Goal: Transaction & Acquisition: Purchase product/service

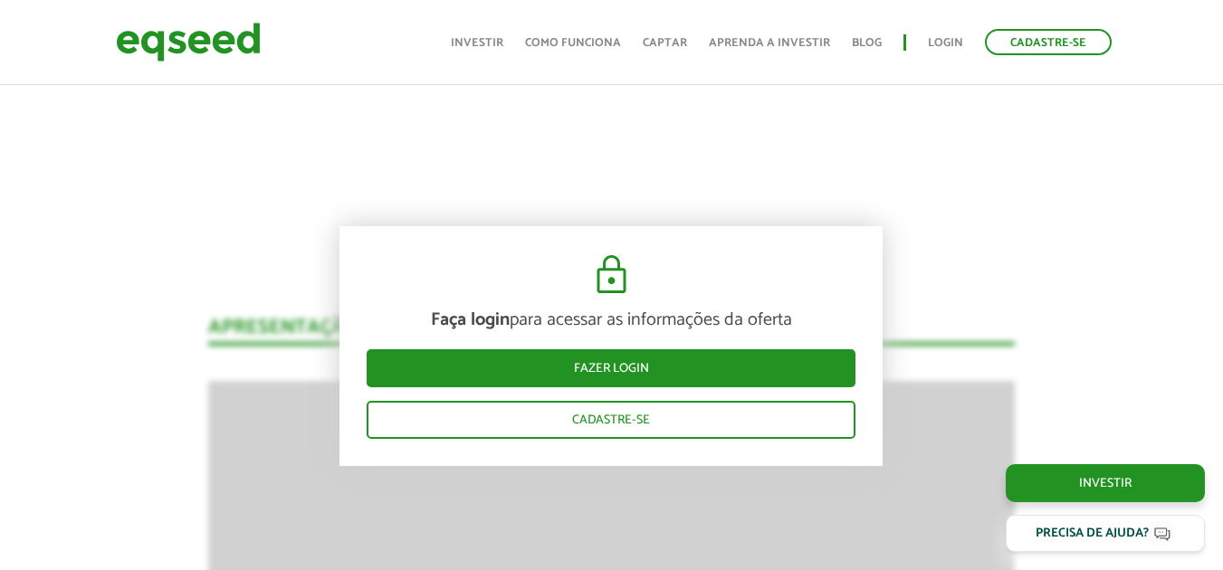
scroll to position [1448, 0]
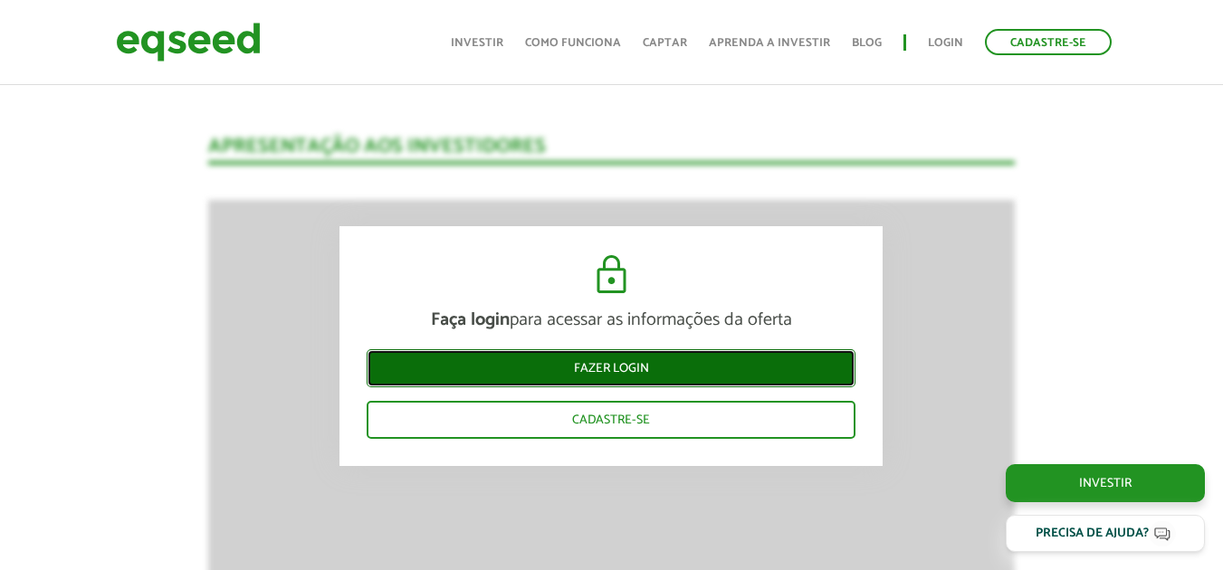
click at [649, 367] on link "Fazer login" at bounding box center [611, 368] width 489 height 38
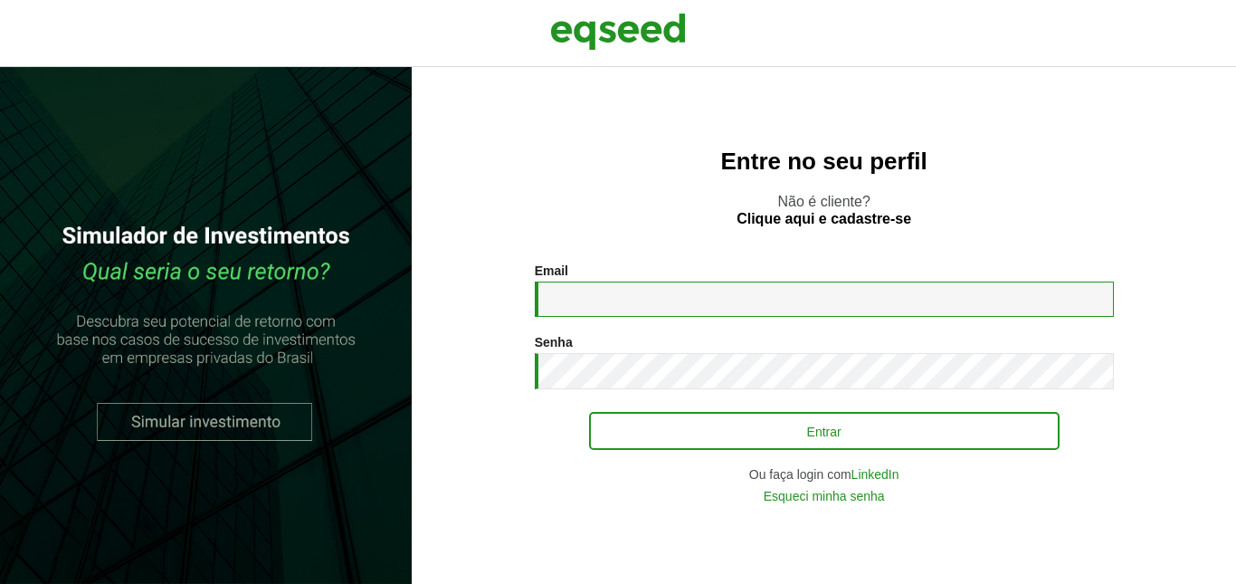
type input "**********"
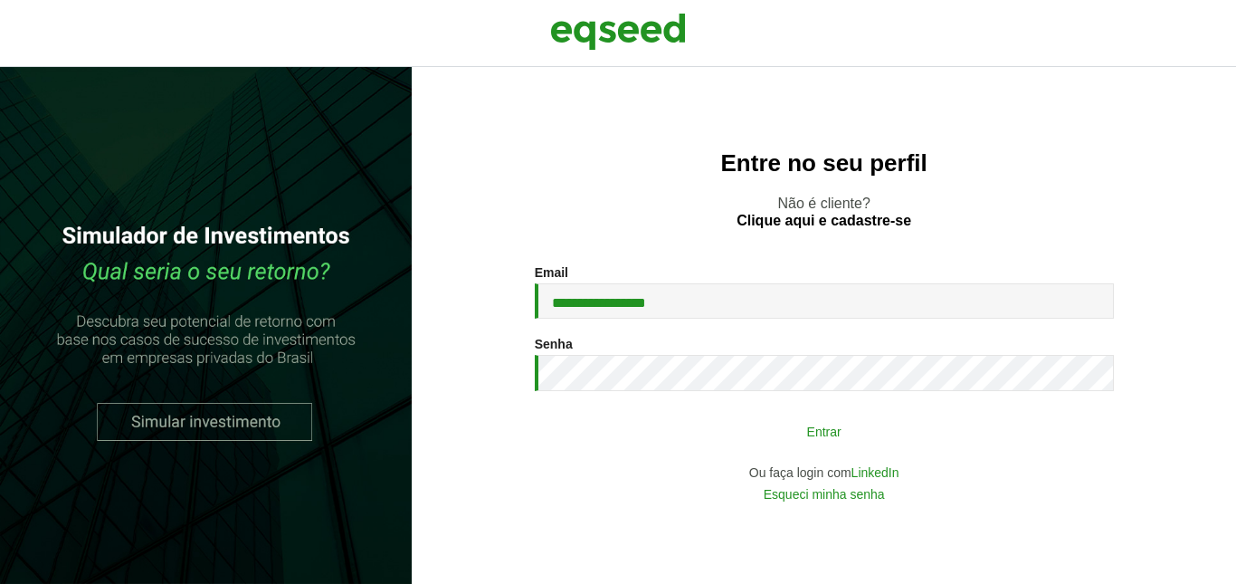
click at [805, 429] on button "Entrar" at bounding box center [824, 431] width 471 height 34
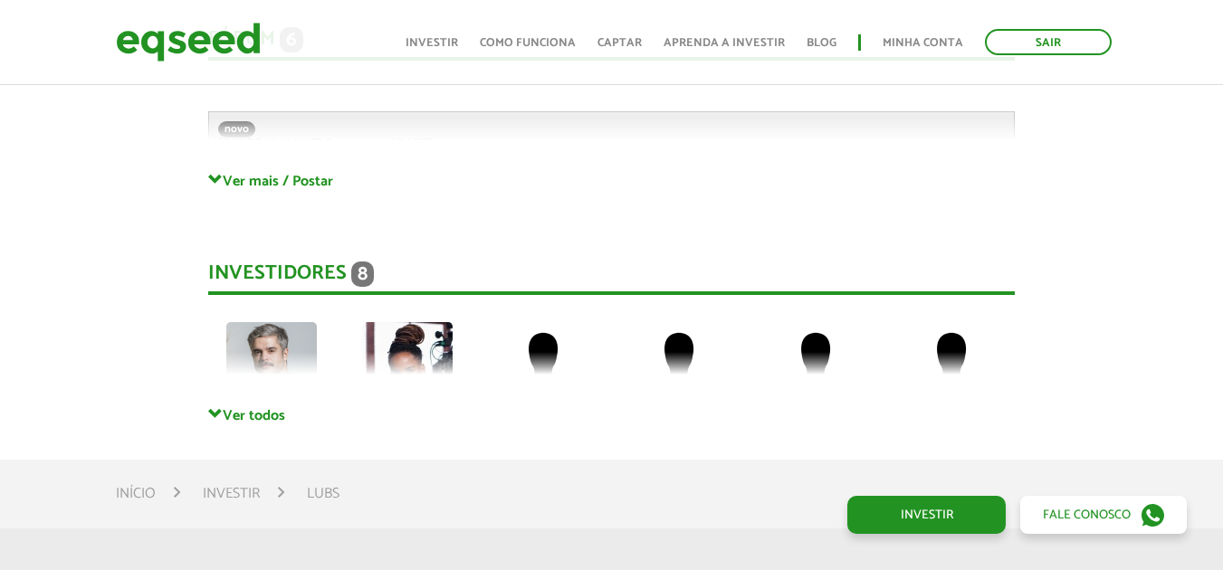
scroll to position [4098, 0]
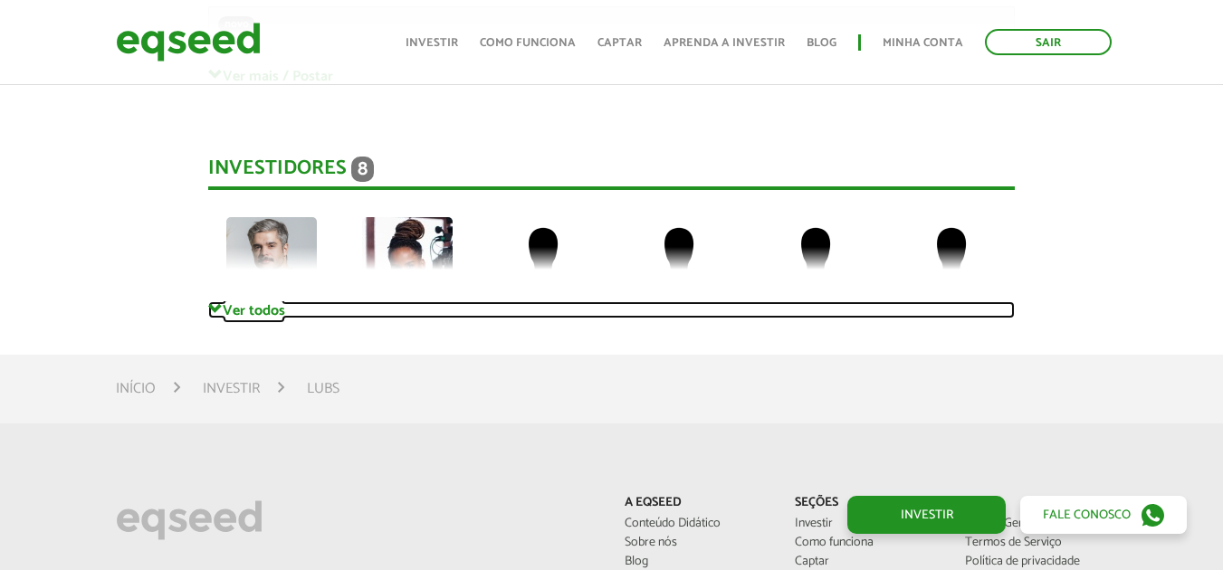
click at [215, 309] on span at bounding box center [215, 309] width 14 height 14
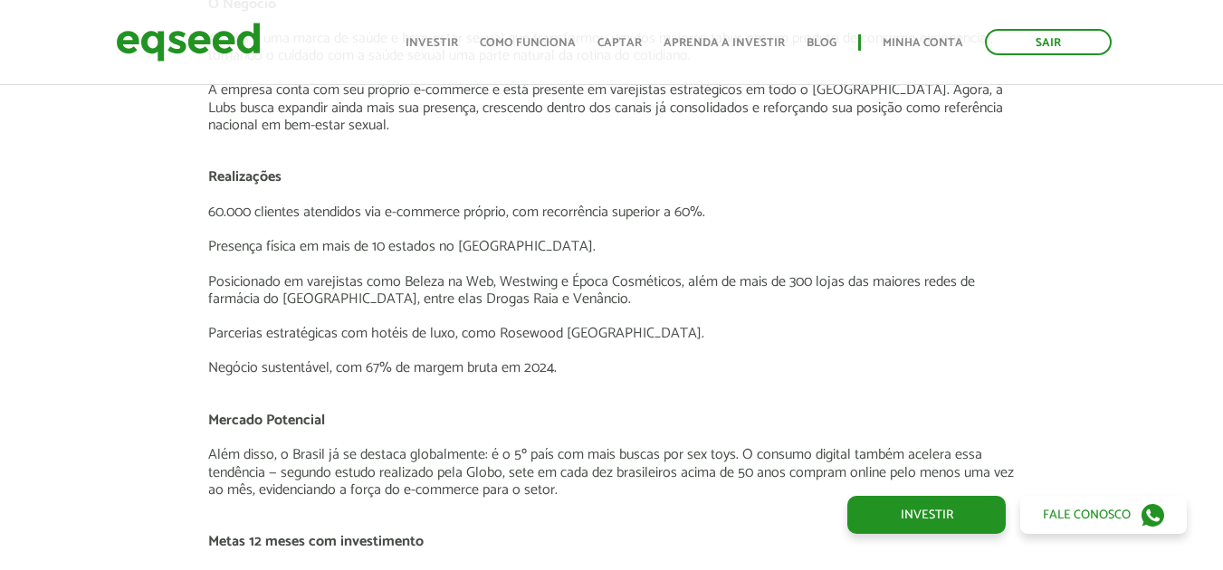
scroll to position [2197, 0]
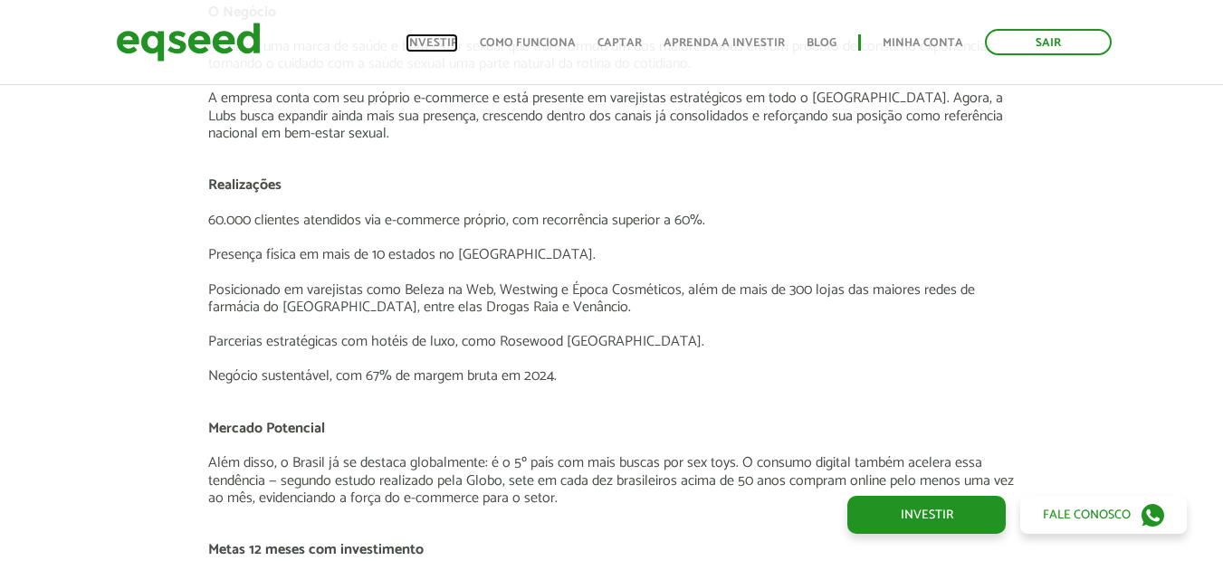
click at [443, 41] on link "Investir" at bounding box center [431, 43] width 52 height 12
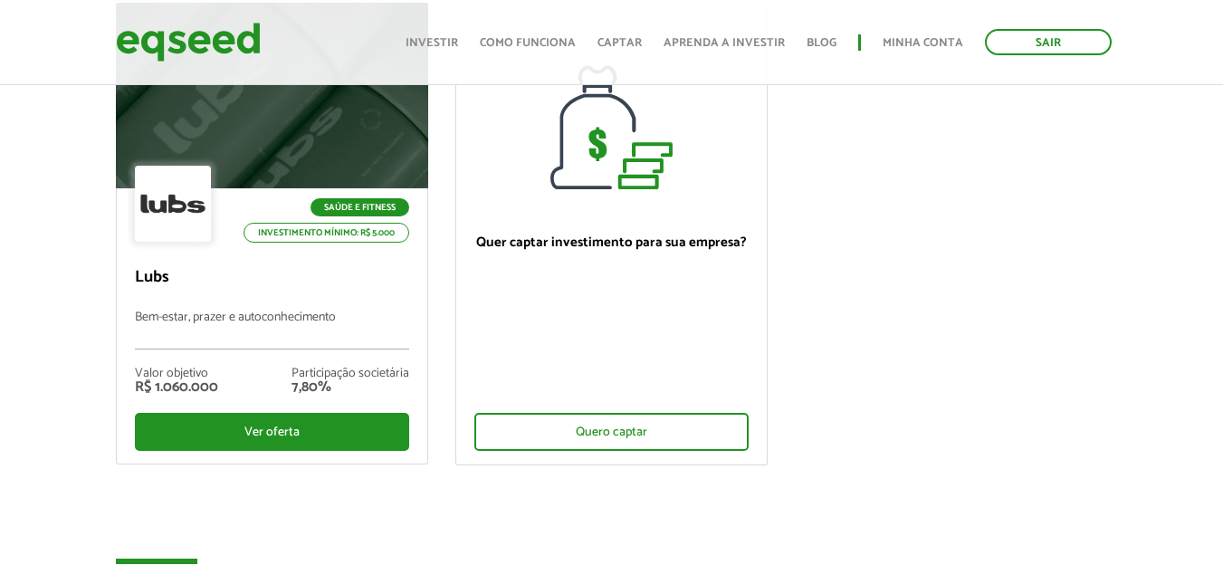
scroll to position [90, 0]
